Goal: Check status: Check status

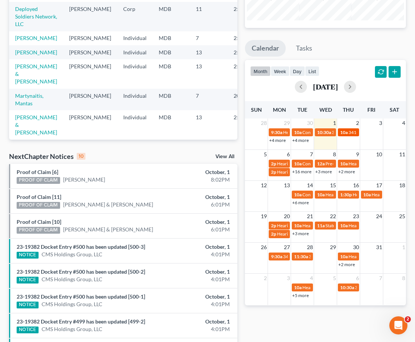
click at [346, 130] on span "10a" at bounding box center [344, 133] width 8 height 6
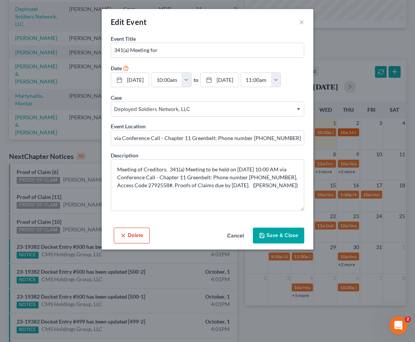
click at [346, 130] on div "Edit Event × Event Title * 341(a) Meeting for Date [DATE] close Date [DATE] Tim…" at bounding box center [207, 171] width 415 height 342
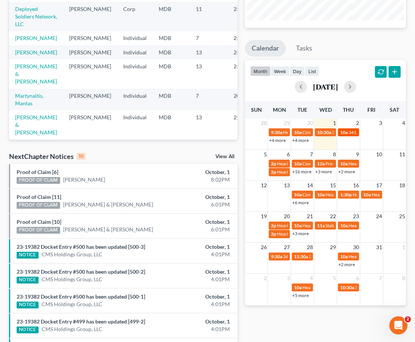
click at [346, 133] on span "10a" at bounding box center [344, 133] width 8 height 6
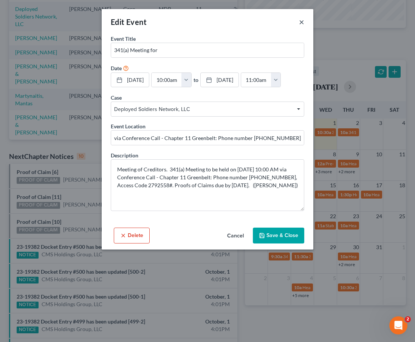
click at [300, 22] on button "×" at bounding box center [301, 21] width 5 height 9
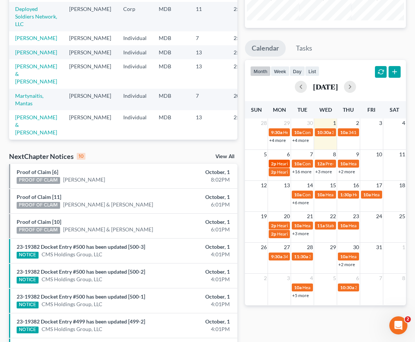
click at [276, 164] on div "2p Hearing for [PERSON_NAME]" at bounding box center [279, 164] width 17 height 6
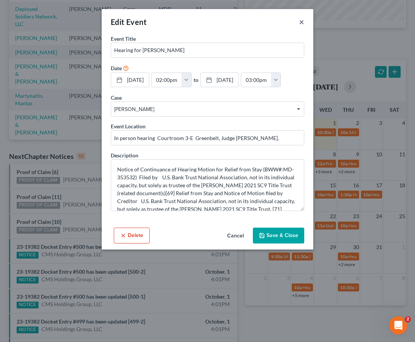
click at [302, 23] on button "×" at bounding box center [301, 21] width 5 height 9
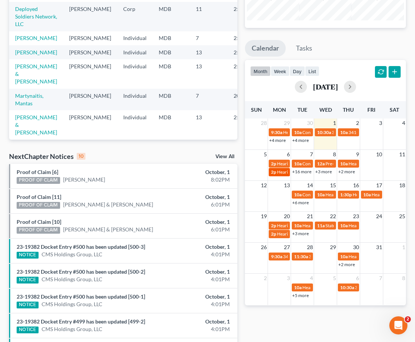
click at [273, 171] on span "2p" at bounding box center [273, 172] width 5 height 6
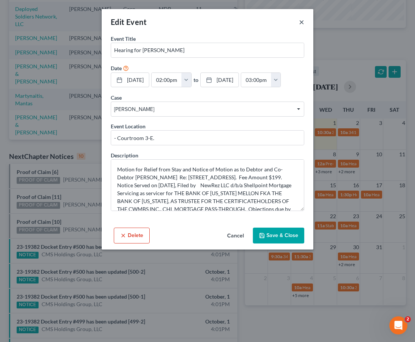
click at [300, 23] on button "×" at bounding box center [301, 21] width 5 height 9
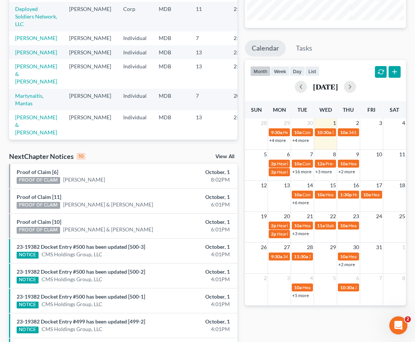
click at [297, 173] on link "+16 more" at bounding box center [301, 172] width 19 height 6
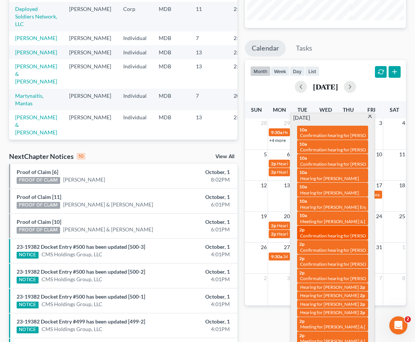
click at [320, 233] on span "Confirmation hearing for [PERSON_NAME]" at bounding box center [343, 236] width 86 height 6
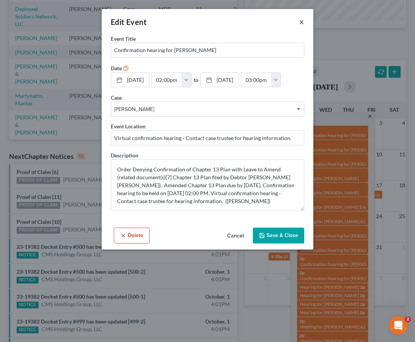
click at [301, 19] on button "×" at bounding box center [301, 21] width 5 height 9
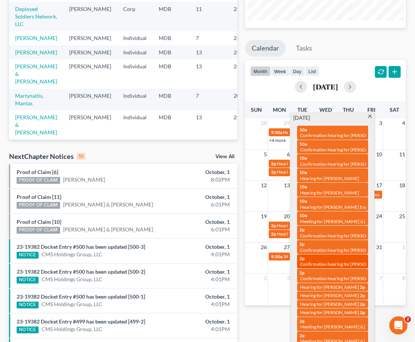
click at [313, 261] on span "Confirmation hearing for [PERSON_NAME] & [PERSON_NAME]" at bounding box center [363, 264] width 126 height 6
select select "Days"
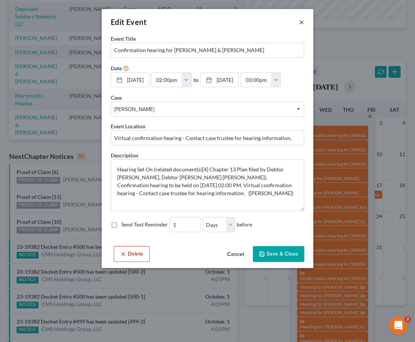
click at [300, 22] on button "×" at bounding box center [301, 21] width 5 height 9
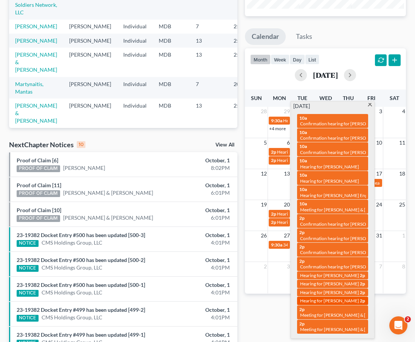
scroll to position [126, 0]
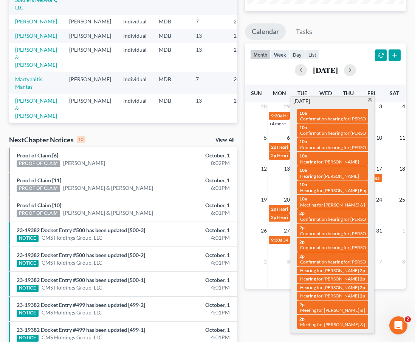
click at [369, 100] on span at bounding box center [370, 100] width 6 height 5
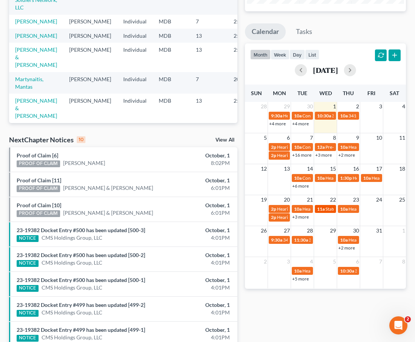
click at [320, 209] on span "11a" at bounding box center [321, 209] width 8 height 6
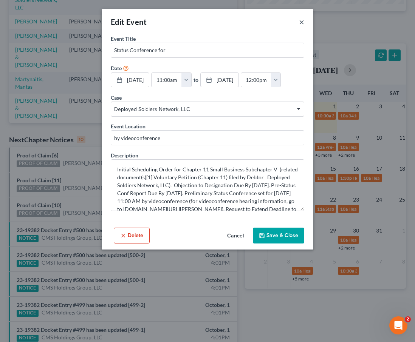
click at [299, 20] on button "×" at bounding box center [301, 21] width 5 height 9
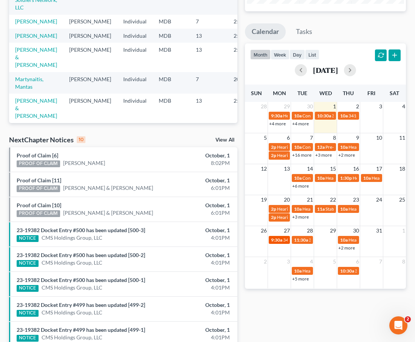
click at [280, 239] on span "9:30a" at bounding box center [276, 240] width 11 height 6
select select "Days"
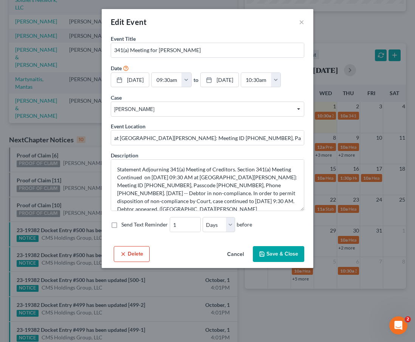
click at [297, 14] on div "Edit Event ×" at bounding box center [208, 22] width 212 height 26
click at [302, 21] on button "×" at bounding box center [301, 21] width 5 height 9
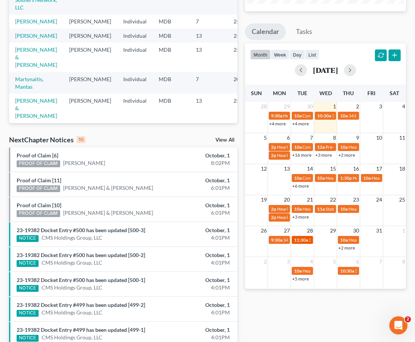
click at [301, 242] on span "11:30a" at bounding box center [301, 240] width 14 height 6
select select "Days"
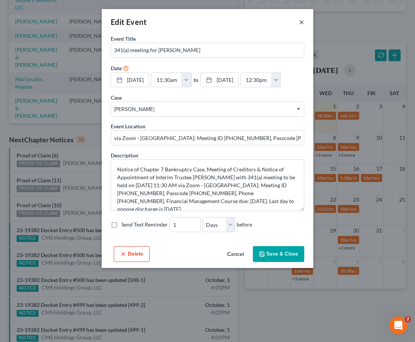
click at [300, 21] on button "×" at bounding box center [301, 21] width 5 height 9
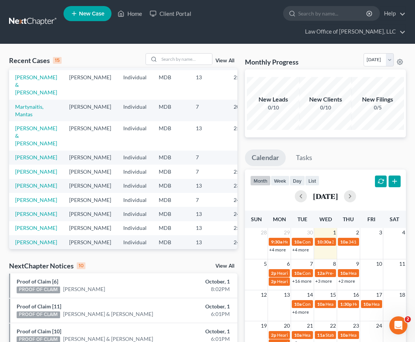
scroll to position [0, 0]
